Goal: Task Accomplishment & Management: Manage account settings

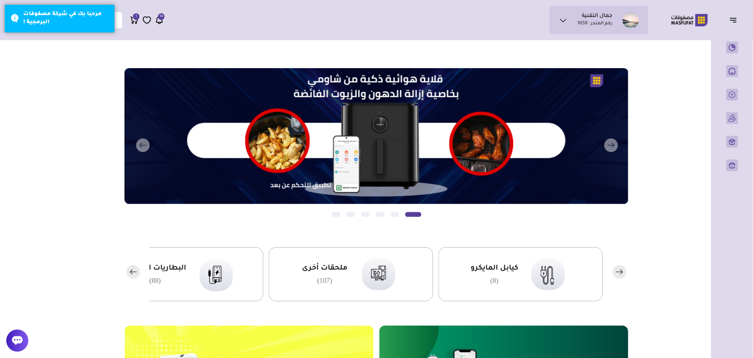
click at [568, 20] on icon at bounding box center [563, 20] width 9 height 9
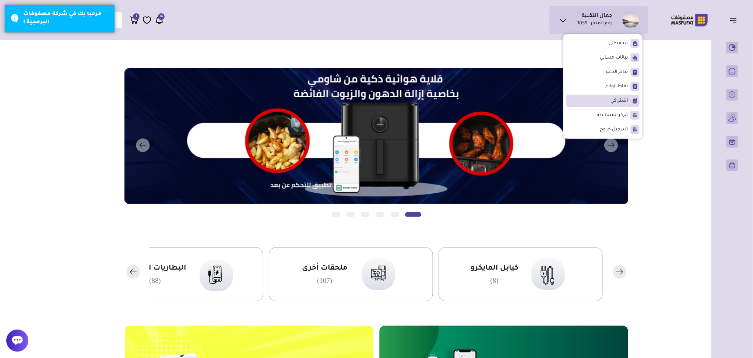
click at [625, 97] on span "اشتراكي" at bounding box center [619, 100] width 17 height 7
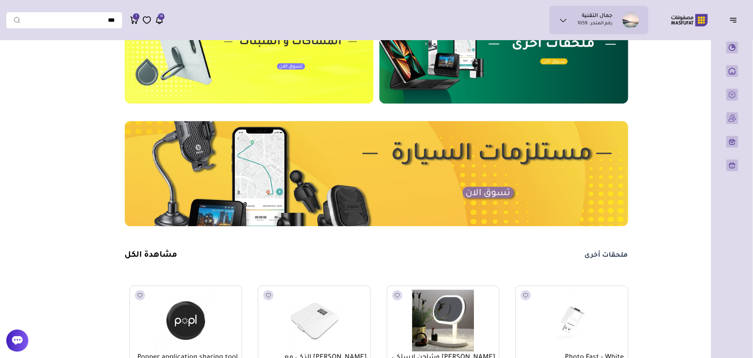
scroll to position [344, 0]
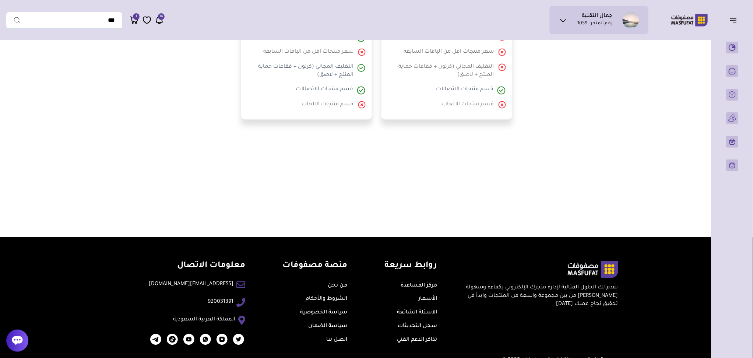
scroll to position [420, 0]
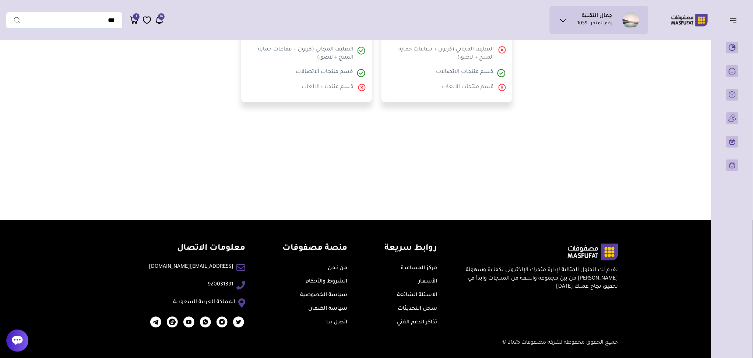
click at [306, 283] on link "الشروط والأحكام" at bounding box center [327, 282] width 42 height 6
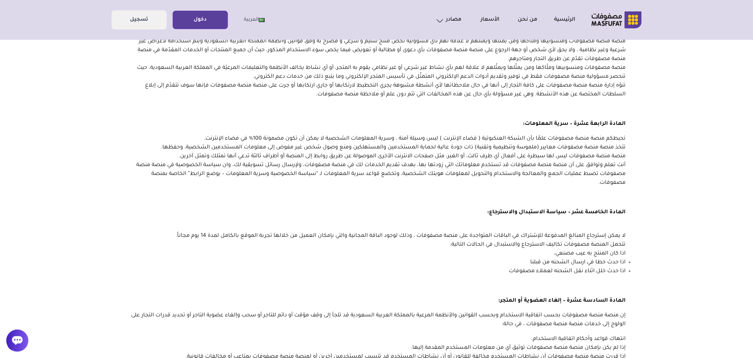
scroll to position [1621, 0]
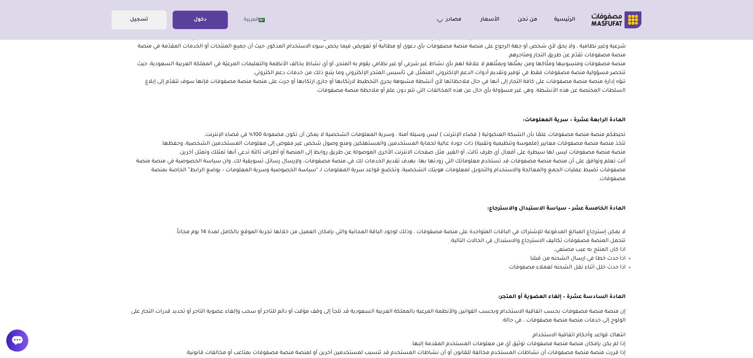
click at [723, 42] on body "الرئيسية من نحن الأسعار مصادر الاسئلة الشائعة مدونة" at bounding box center [376, 106] width 753 height 3409
